Goal: Find specific fact: Find specific page/section

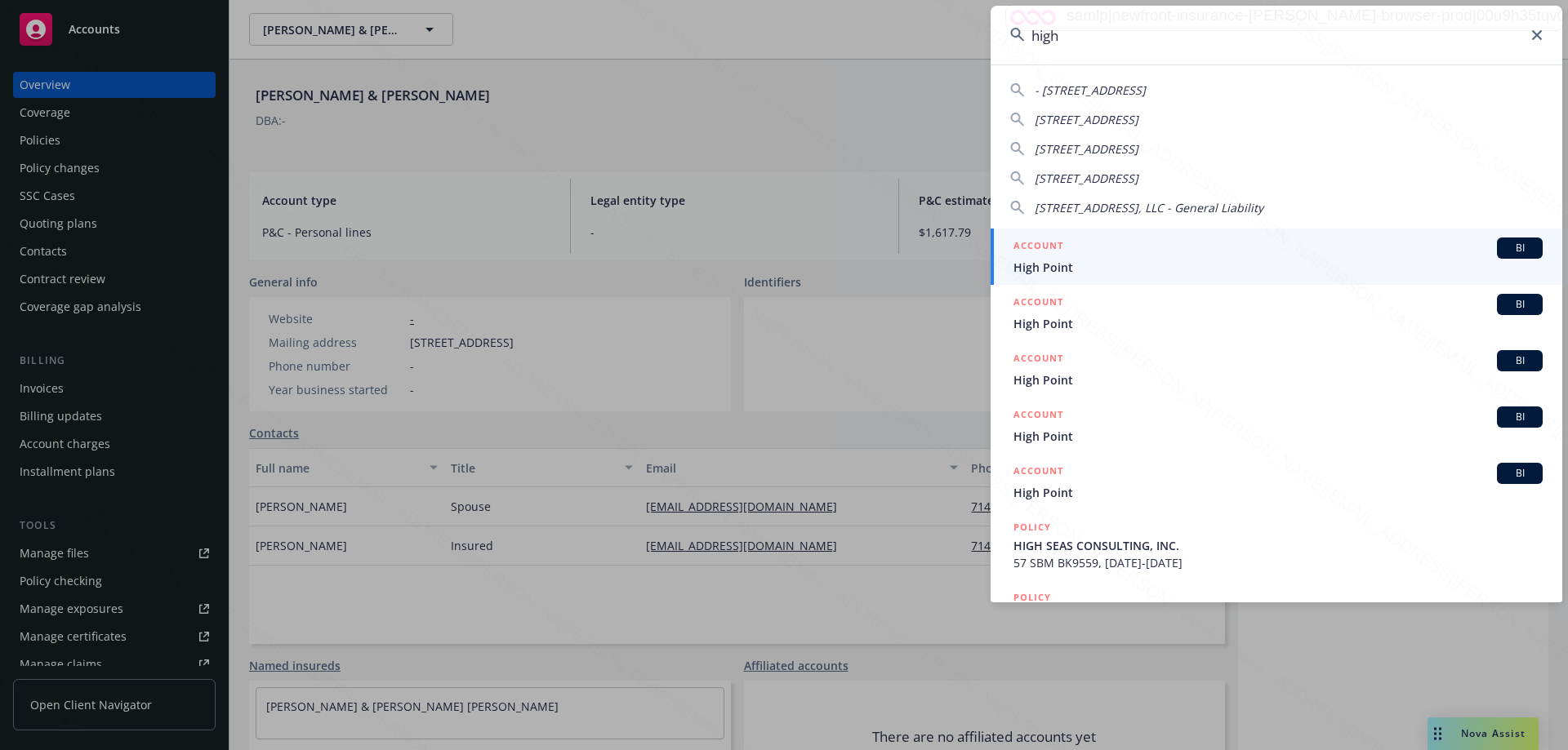
drag, startPoint x: 1084, startPoint y: 37, endPoint x: 1013, endPoint y: 43, distance: 71.3
click at [1013, 43] on input "high" at bounding box center [1276, 35] width 572 height 59
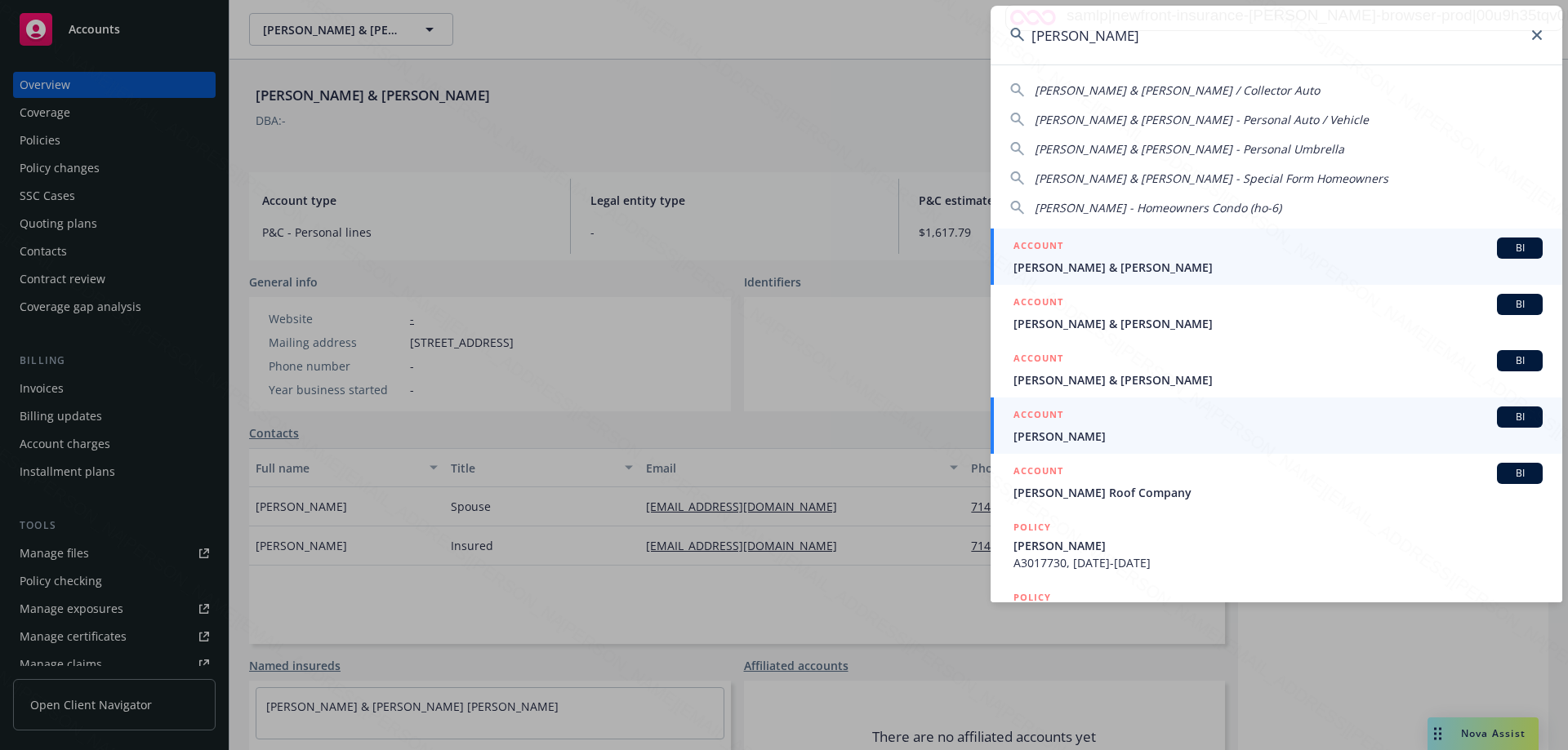
type input "[PERSON_NAME]"
click at [1077, 433] on span "[PERSON_NAME]" at bounding box center [1278, 436] width 529 height 17
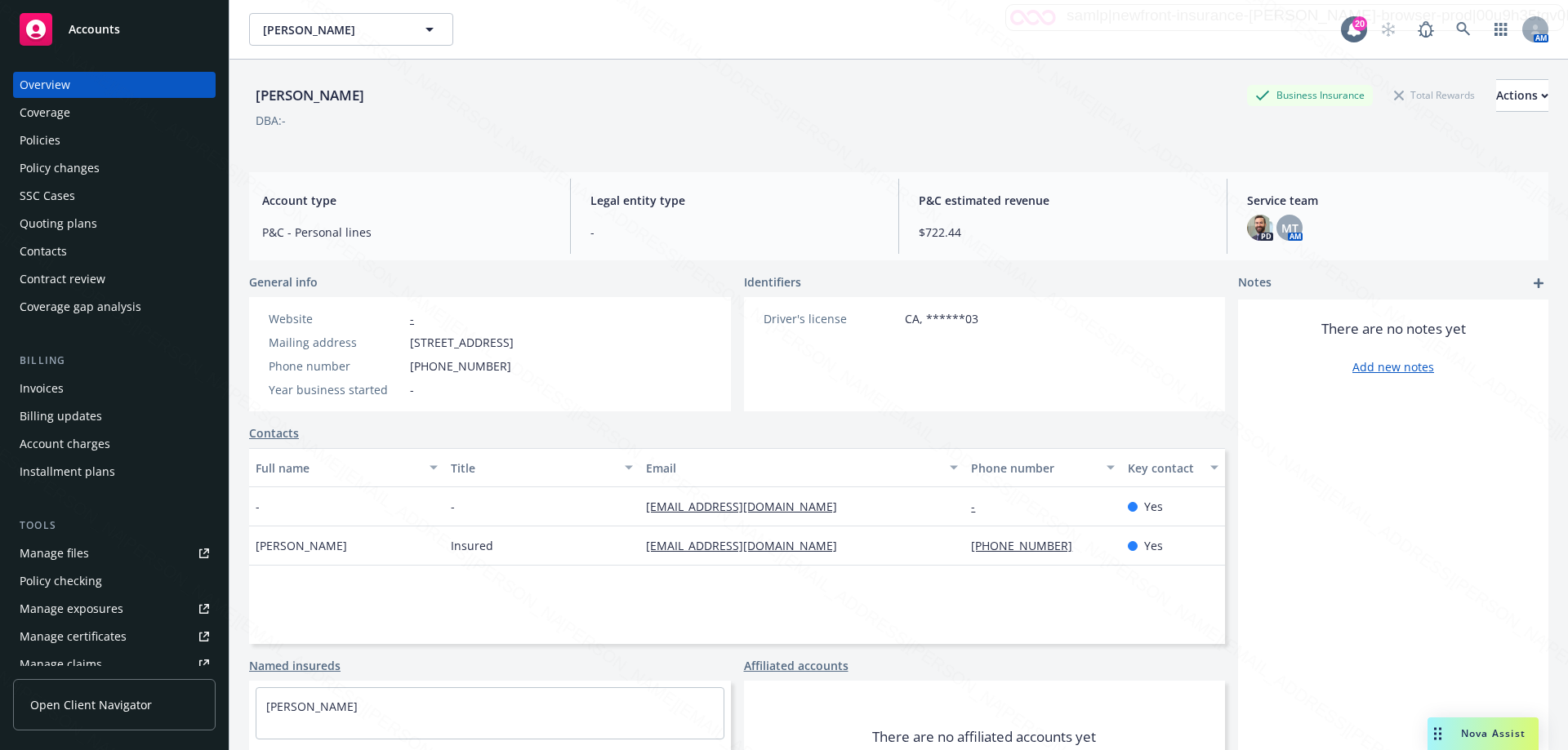
click at [61, 137] on div "Policies" at bounding box center [115, 140] width 190 height 26
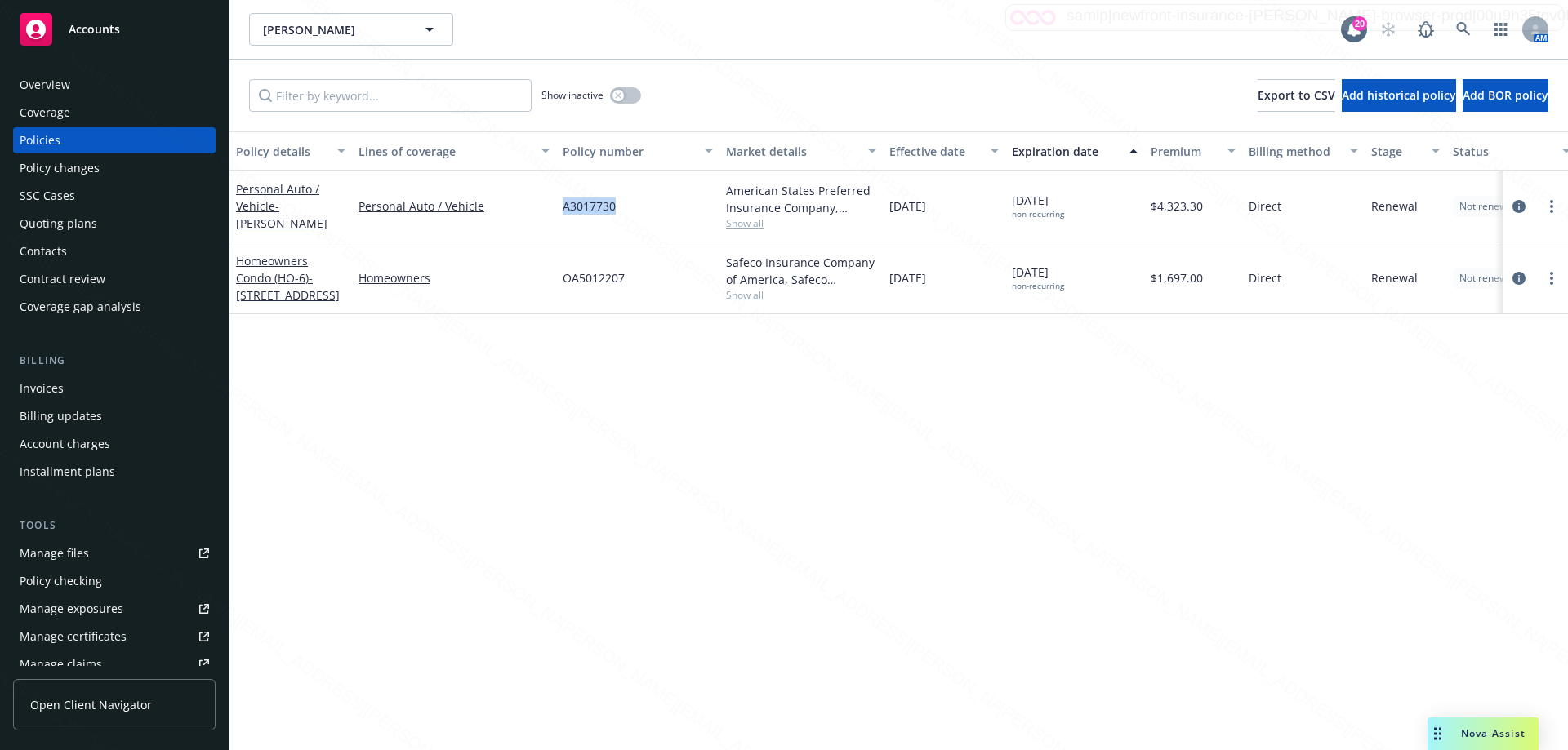
drag, startPoint x: 619, startPoint y: 208, endPoint x: 544, endPoint y: 226, distance: 77.1
click at [544, 226] on div "Personal Auto / Vehicle - [PERSON_NAME] Personal Auto / Vehicle A3017730 Americ…" at bounding box center [1017, 207] width 1576 height 72
click at [558, 226] on div "A3017730" at bounding box center [638, 207] width 163 height 72
drag, startPoint x: 553, startPoint y: 205, endPoint x: 627, endPoint y: 205, distance: 74.0
click at [627, 205] on div "Personal Auto / Vehicle - [PERSON_NAME] Personal Auto / Vehicle A3017730 Americ…" at bounding box center [1017, 207] width 1576 height 72
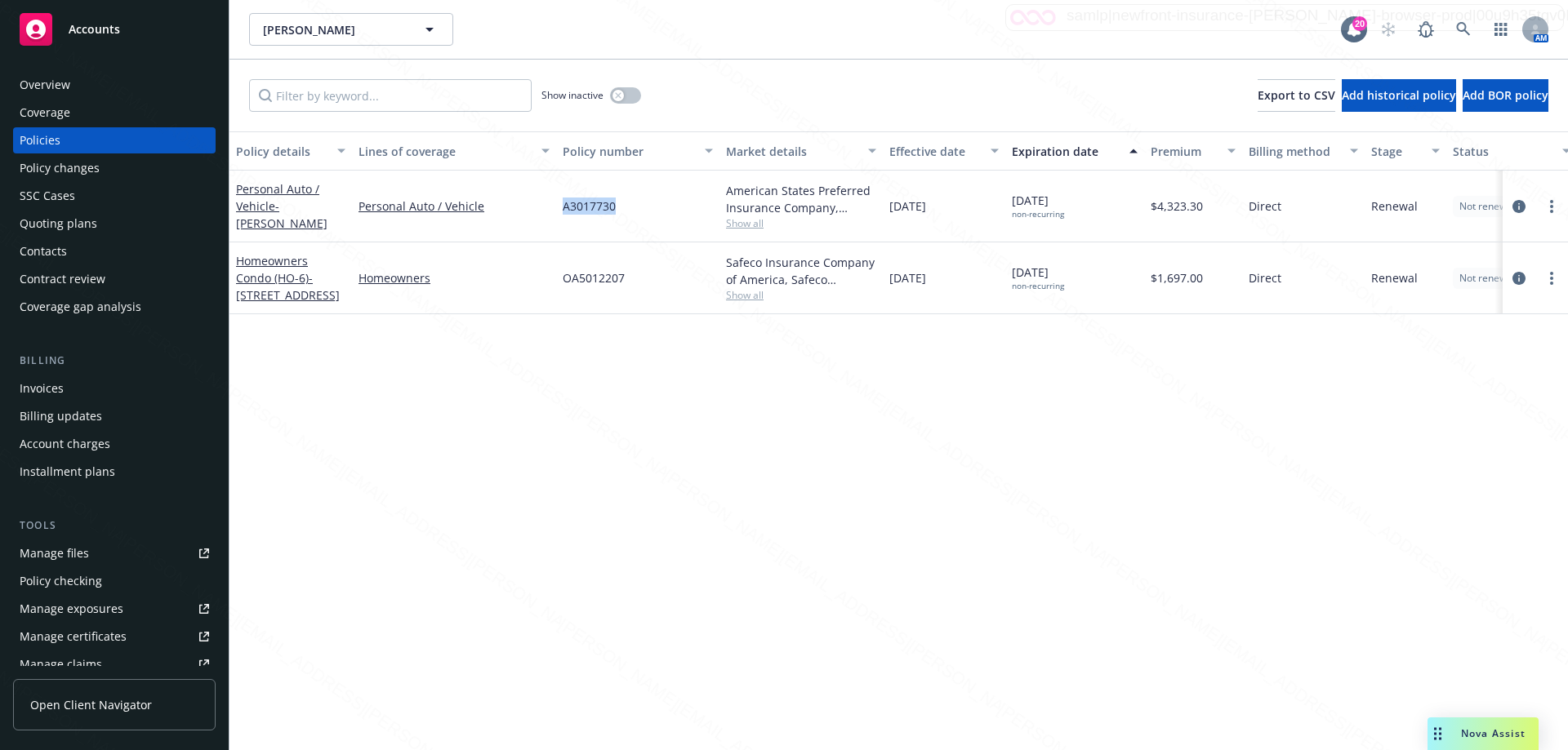
copy div "A3017730"
click at [1462, 25] on icon at bounding box center [1463, 30] width 14 height 14
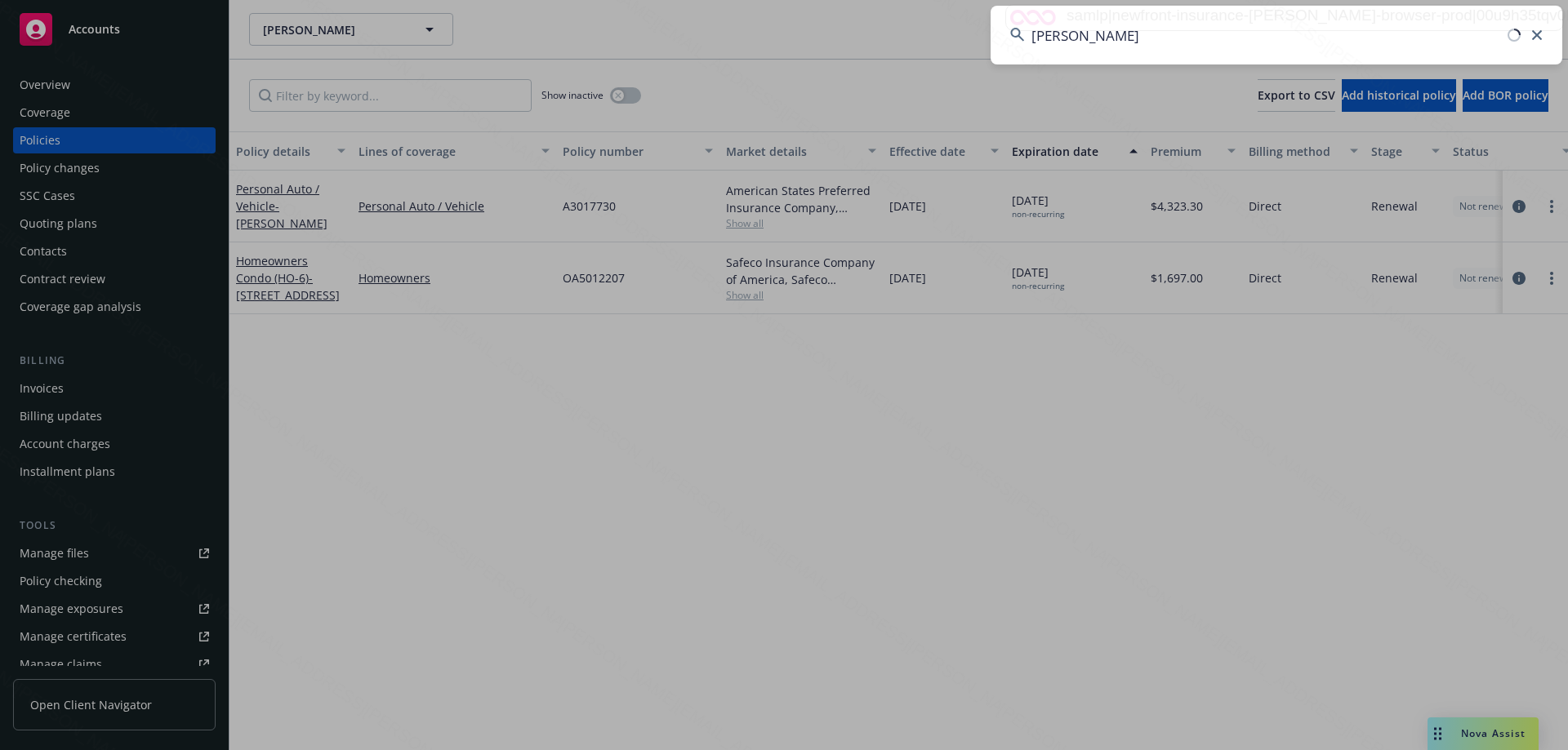
type input "derockere"
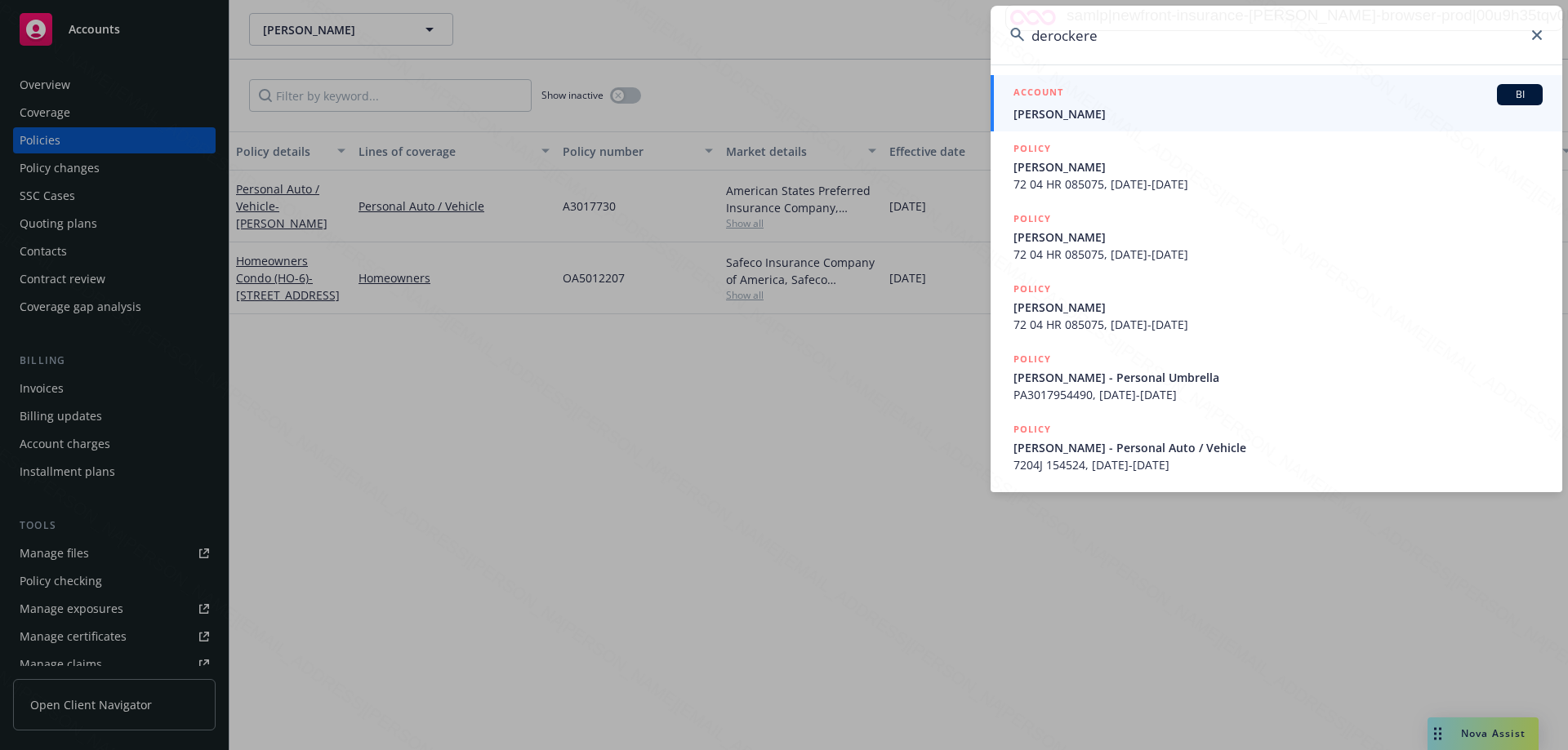
click at [1047, 119] on span "[PERSON_NAME]" at bounding box center [1278, 114] width 529 height 17
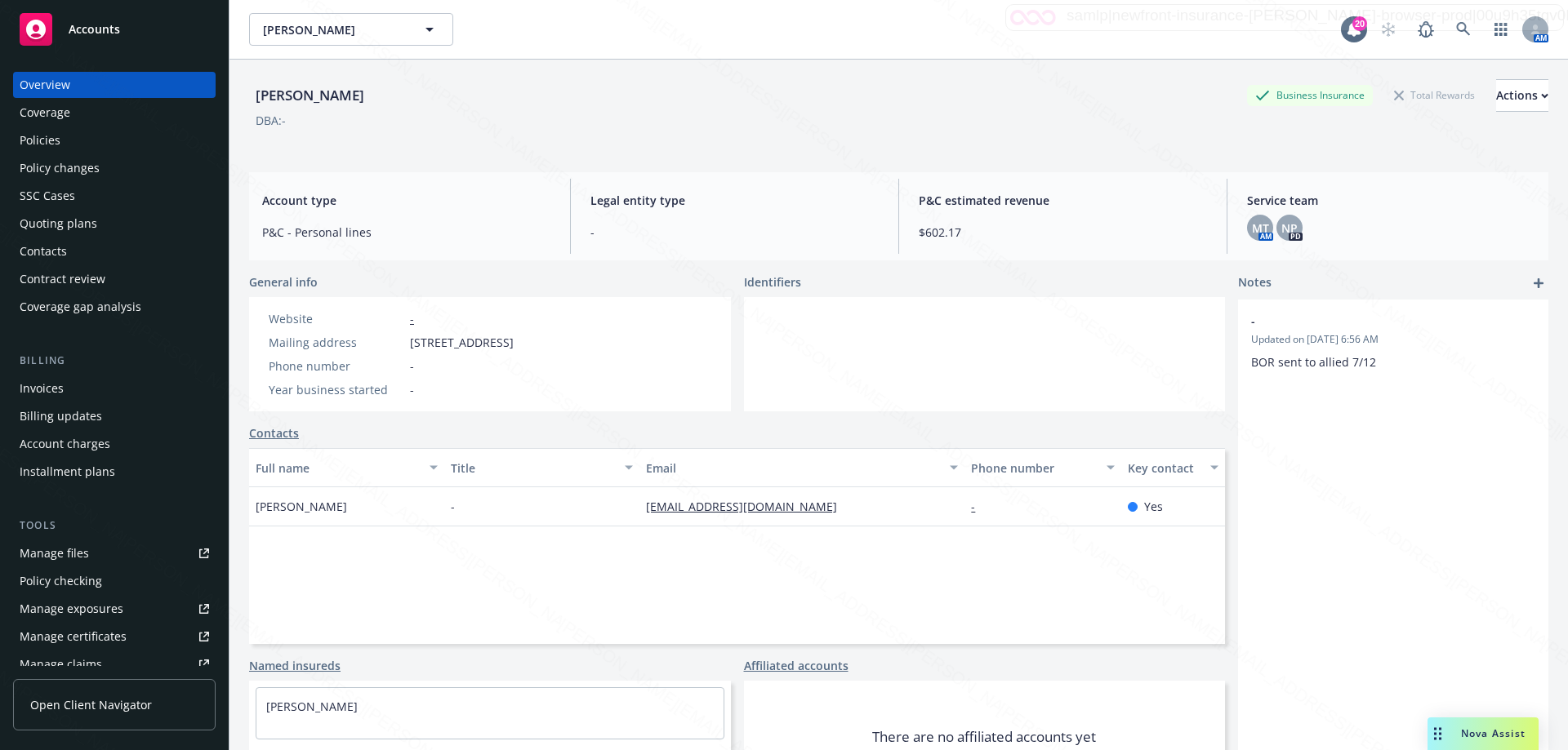
click at [50, 138] on div "Policies" at bounding box center [40, 140] width 41 height 26
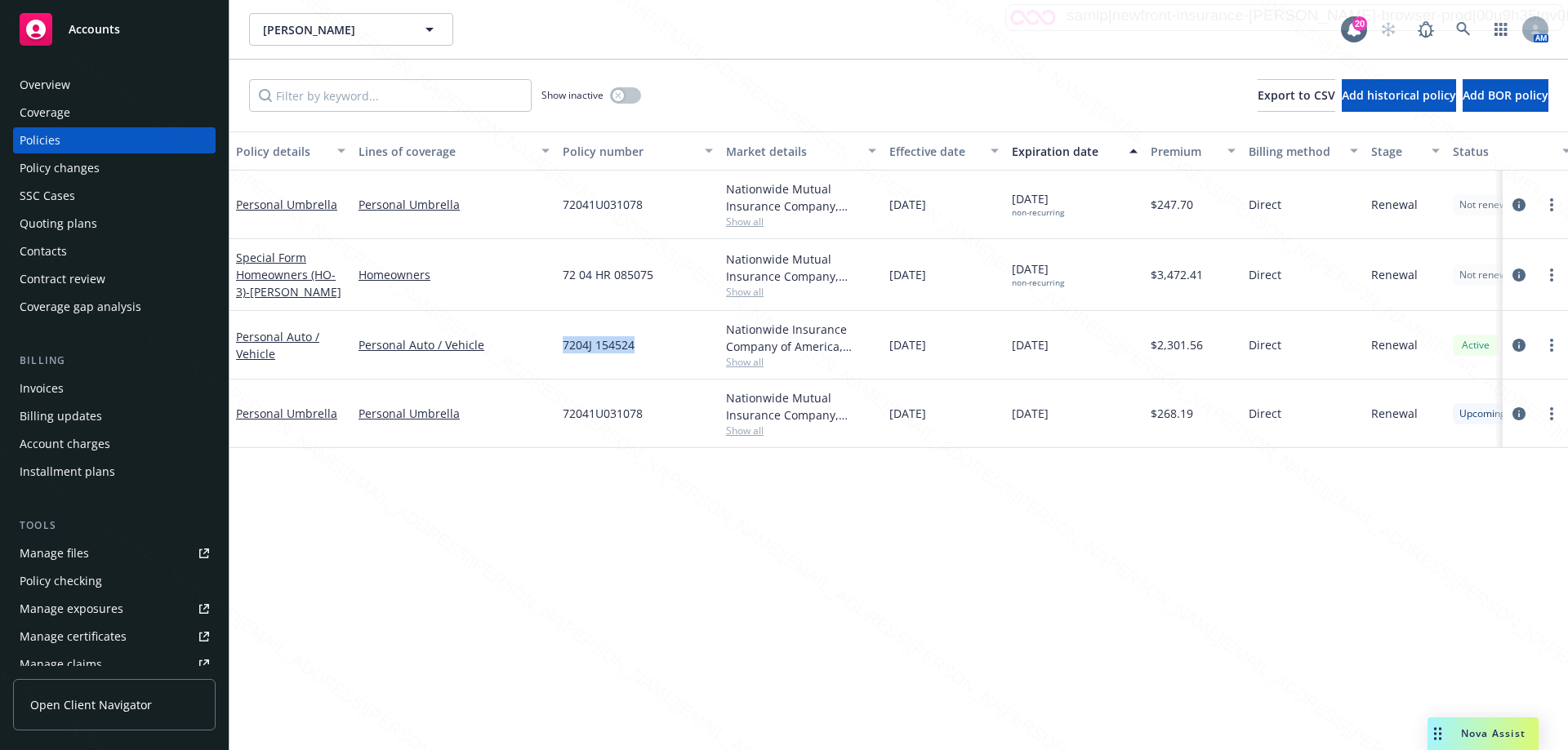
drag, startPoint x: 562, startPoint y: 345, endPoint x: 654, endPoint y: 339, distance: 92.2
click at [654, 339] on div "7204J 154524" at bounding box center [638, 345] width 163 height 69
copy span "7204J 154524"
